Goal: Find specific fact: Find specific fact

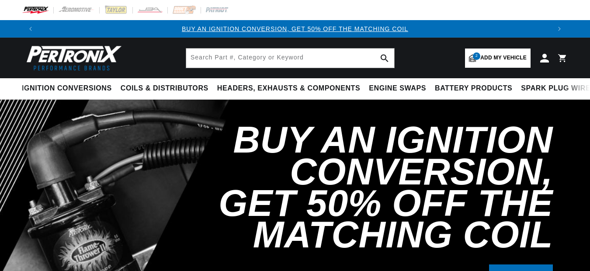
select select "Ram"
select select "1500-Classic"
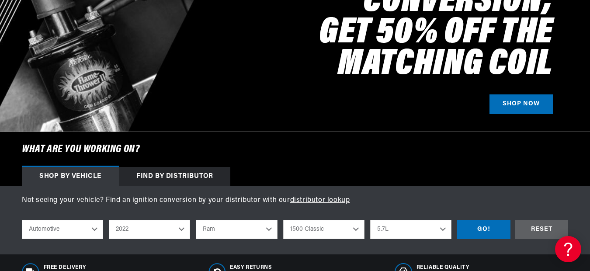
scroll to position [175, 0]
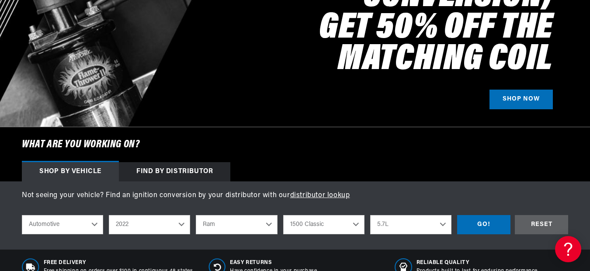
click at [161, 228] on select "2022 2021 2020 2019 2018 2017 2016 2015 2014 2013 2012 2011 2010 2009 2008 2007…" at bounding box center [149, 224] width 81 height 19
click at [109, 215] on select "2022 2021 2020 2019 2018 2017 2016 2015 2014 2013 2012 2011 2010 2009 2008 2007…" at bounding box center [149, 224] width 81 height 19
select select "1999"
select select "Make"
select select "Model"
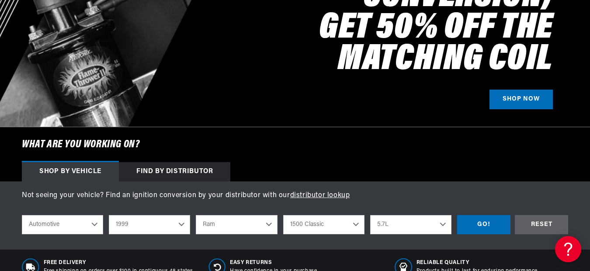
select select "Engine"
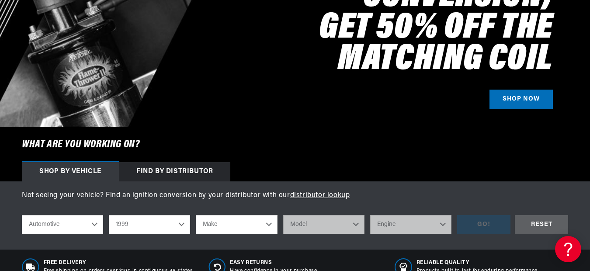
scroll to position [0, 512]
click at [241, 227] on select "Make Buick Cadillac Chevrolet Chrysler Dodge Ford GMC Isuzu Jeep Lincoln Mazda …" at bounding box center [236, 224] width 81 height 19
select select "Chevrolet"
click at [196, 215] on select "Make Buick Cadillac Chevrolet Chrysler Dodge Ford GMC Isuzu Jeep Lincoln Mazda …" at bounding box center [236, 224] width 81 height 19
select select "Chevrolet"
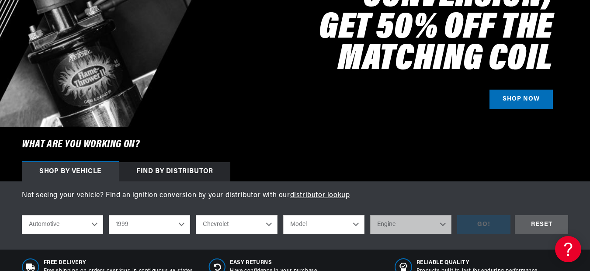
click at [322, 224] on select "Model Astro B7 Blazer C35 C1500 C1500 Suburban C2500 C2500 Suburban C3500 C3500…" at bounding box center [323, 224] width 81 height 19
select select "Silverado"
click at [283, 215] on select "Model Astro B7 Blazer C35 C1500 C1500 Suburban C2500 C2500 Suburban C3500 C3500…" at bounding box center [323, 224] width 81 height 19
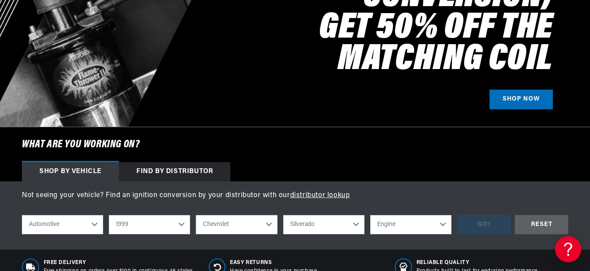
click at [391, 220] on select "Engine 5.7L" at bounding box center [410, 224] width 81 height 19
click at [343, 231] on select "Astro B7 Blazer C35 C1500 C1500 Suburban C2500 C2500 Suburban C3500 C3500HD C65…" at bounding box center [323, 224] width 81 height 19
click at [283, 215] on select "Astro B7 Blazer C35 C1500 C1500 Suburban C2500 C2500 Suburban C3500 C3500HD C65…" at bounding box center [323, 224] width 81 height 19
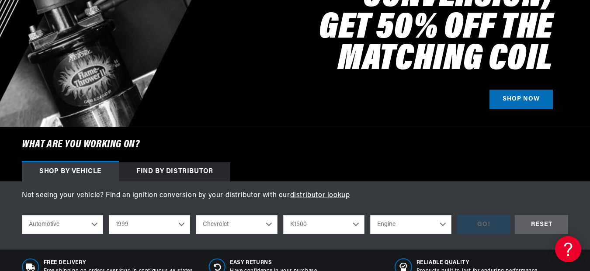
click at [395, 226] on select "Engine 5.0L 5.7L" at bounding box center [410, 224] width 81 height 19
click at [300, 224] on select "Astro B7 Blazer C35 C1500 C1500 Suburban C2500 C2500 Suburban C3500 C3500HD C65…" at bounding box center [323, 224] width 81 height 19
click at [283, 215] on select "Astro B7 Blazer C35 C1500 C1500 Suburban C2500 C2500 Suburban C3500 C3500HD C65…" at bounding box center [323, 224] width 81 height 19
click at [408, 229] on select "Engine 5.7L" at bounding box center [410, 224] width 81 height 19
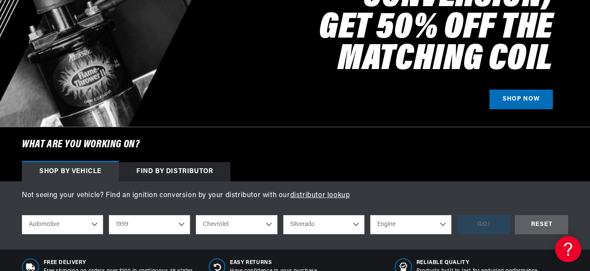
click at [408, 228] on select "Engine 5.7L" at bounding box center [410, 224] width 81 height 19
click at [319, 221] on select "Astro B7 Blazer C35 C1500 C1500 Suburban C2500 C2500 Suburban C3500 C3500HD C65…" at bounding box center [323, 224] width 81 height 19
click at [283, 215] on select "Astro B7 Blazer C35 C1500 C1500 Suburban C2500 C2500 Suburban C3500 C3500HD C65…" at bounding box center [323, 224] width 81 height 19
select select "Silverado-1500"
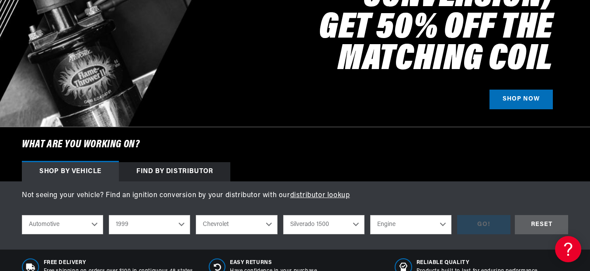
click at [394, 222] on select "Engine 4.3L 4.8L 5.3L" at bounding box center [410, 224] width 81 height 19
select select "5.3L"
click at [370, 215] on select "Engine 4.3L 4.8L 5.3L" at bounding box center [410, 224] width 81 height 19
select select "5.3L"
click at [490, 228] on div "GO!" at bounding box center [484, 225] width 53 height 20
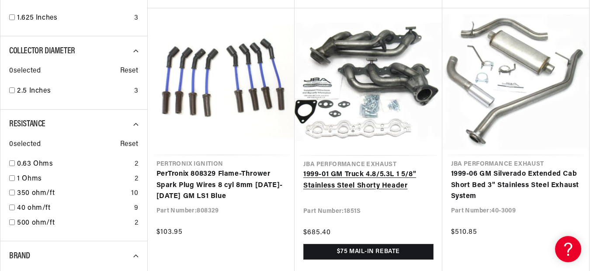
scroll to position [700, 0]
click at [421, 169] on link "1999-01 GM Truck 4.8/5.3L 1 5/8" Stainless Steel Shorty Header" at bounding box center [369, 180] width 130 height 22
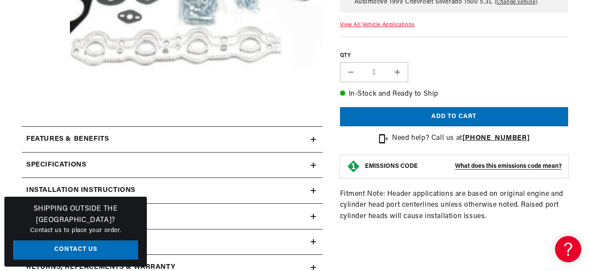
scroll to position [350, 0]
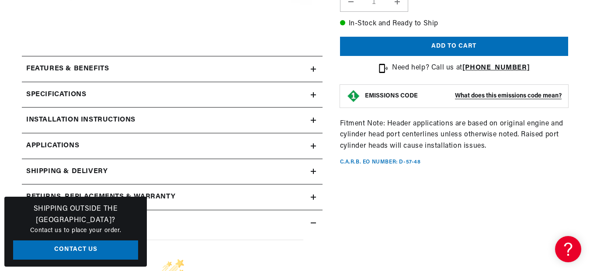
click at [80, 148] on link "Applications" at bounding box center [172, 146] width 301 height 26
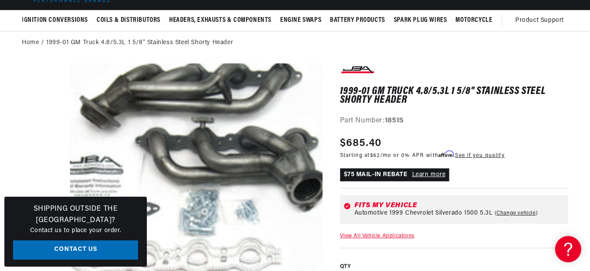
scroll to position [87, 0]
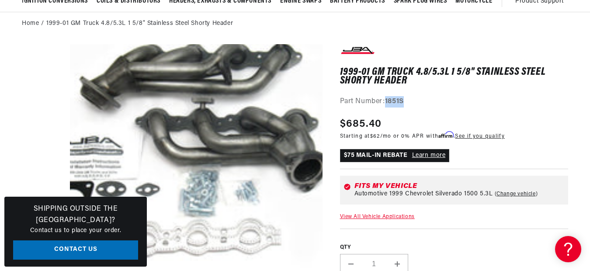
drag, startPoint x: 410, startPoint y: 100, endPoint x: 388, endPoint y: 102, distance: 22.8
click at [388, 102] on div "Part Number: 1851S" at bounding box center [454, 101] width 229 height 11
copy strong "1851S"
